Goal: Information Seeking & Learning: Learn about a topic

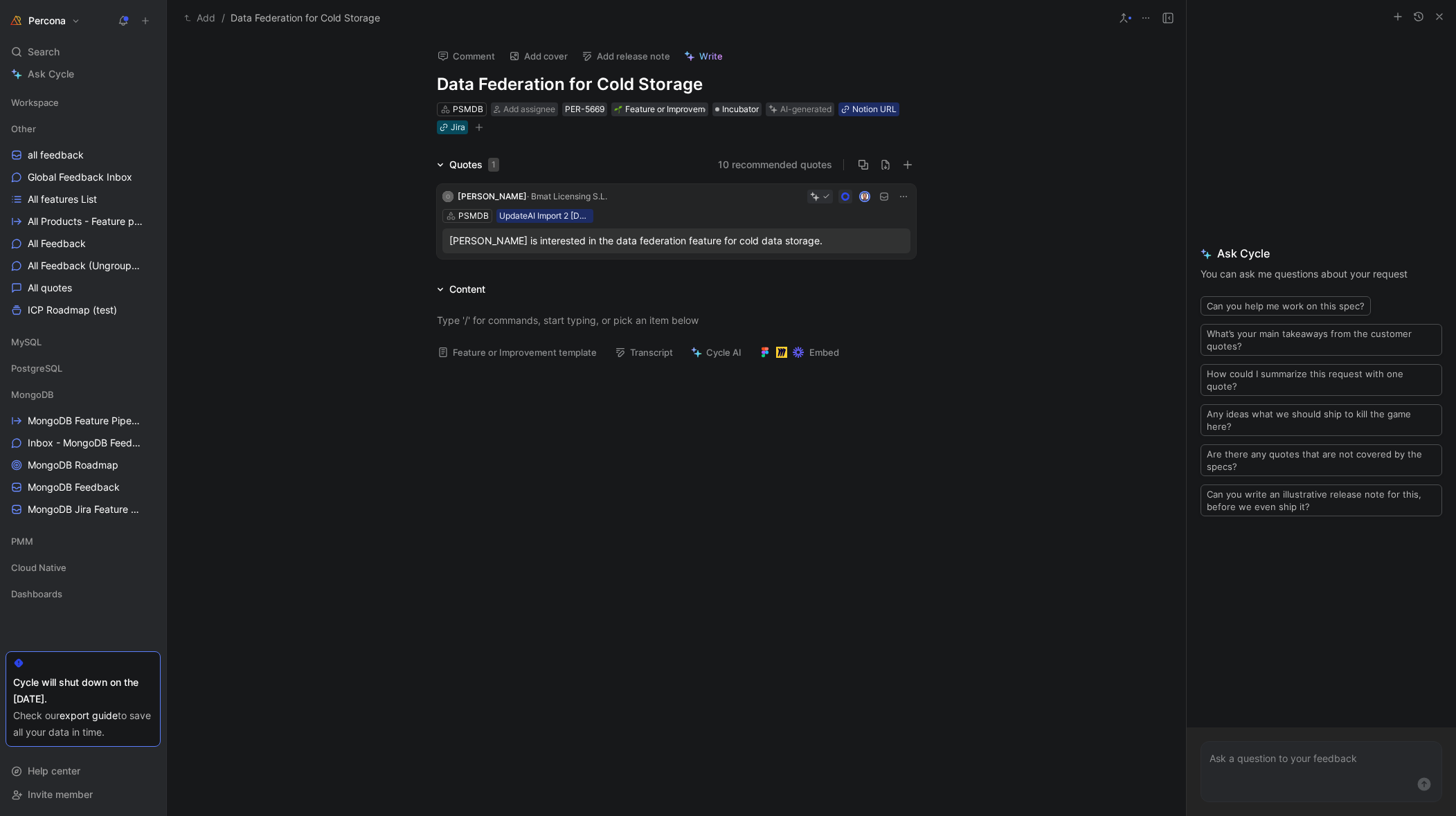
click at [573, 560] on div at bounding box center [677, 493] width 1019 height 245
